Goal: Download file/media

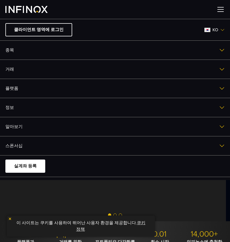
click at [42, 130] on link "알아보기" at bounding box center [115, 126] width 230 height 19
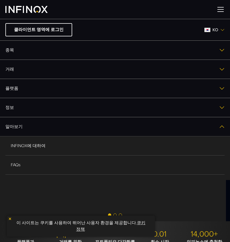
click at [46, 110] on link "정보" at bounding box center [115, 107] width 230 height 19
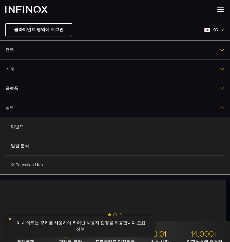
click at [50, 91] on link "플랫폼" at bounding box center [115, 88] width 230 height 19
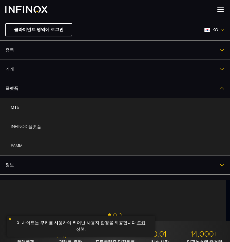
click at [19, 109] on link "MT5" at bounding box center [115, 107] width 220 height 19
click at [188, 11] on div at bounding box center [115, 9] width 230 height 19
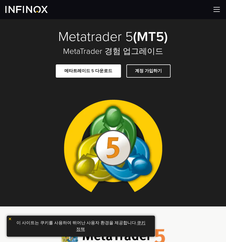
click at [107, 71] on link "메타트레이드 5 다운로드" at bounding box center [88, 70] width 65 height 13
